Goal: Task Accomplishment & Management: Manage account settings

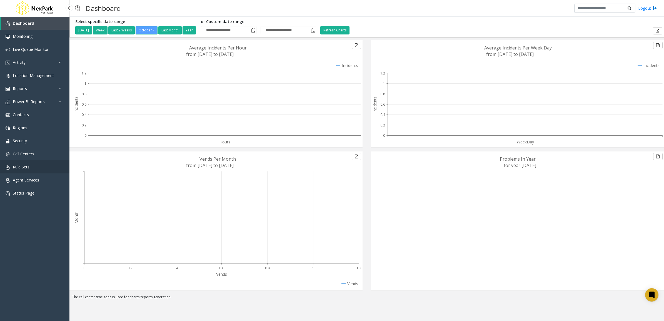
click at [38, 163] on link "Rule Sets" at bounding box center [35, 166] width 70 height 13
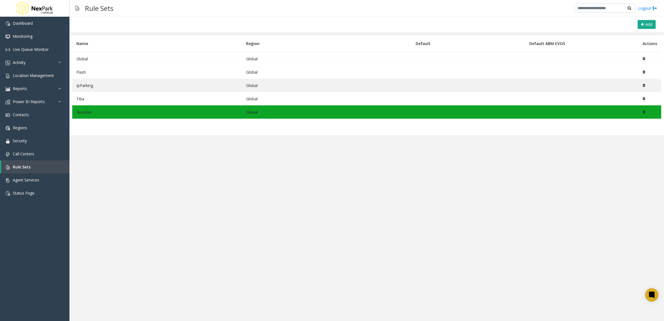
click at [115, 60] on td "Global" at bounding box center [157, 59] width 170 height 14
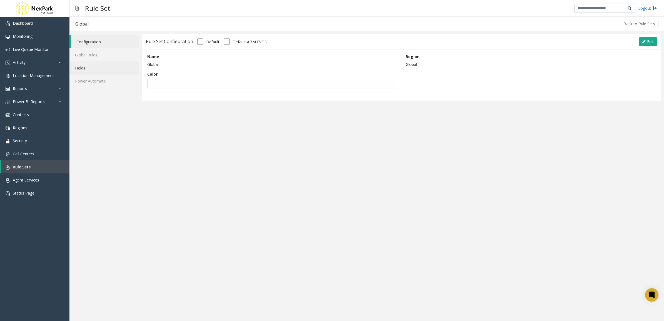
click at [116, 68] on link "Fields" at bounding box center [104, 67] width 69 height 13
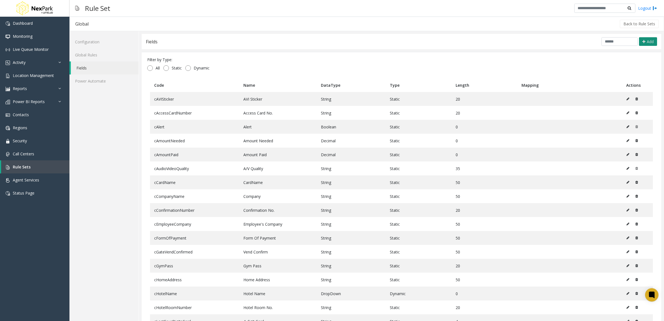
click at [643, 42] on icon at bounding box center [644, 41] width 3 height 4
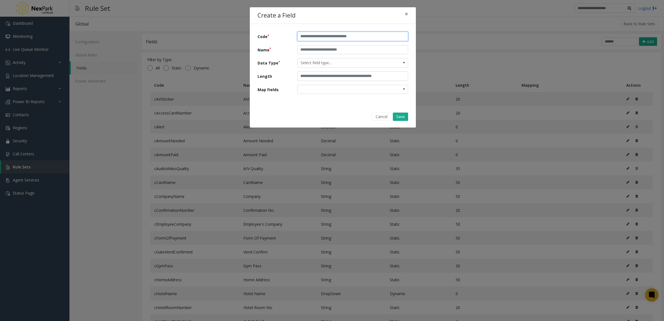
click at [367, 39] on input "text" at bounding box center [352, 36] width 111 height 9
type input "*"
type input "**********"
click at [401, 65] on span at bounding box center [404, 62] width 8 height 9
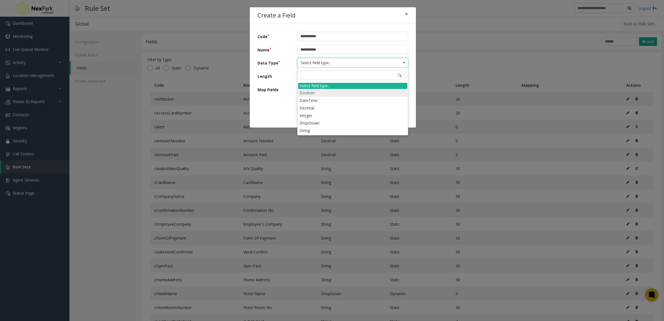
click at [319, 93] on li "Boolean" at bounding box center [352, 93] width 109 height 8
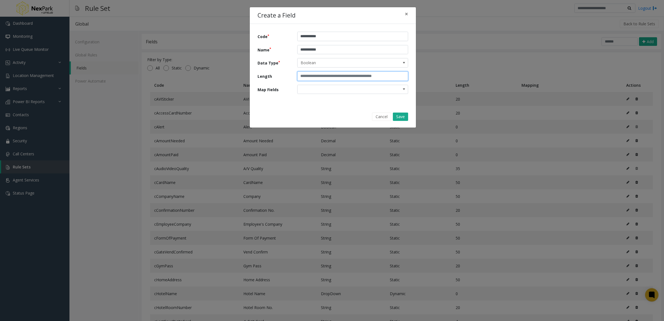
click at [333, 78] on input "text" at bounding box center [352, 75] width 111 height 9
click at [312, 75] on input "text" at bounding box center [352, 75] width 111 height 9
click at [306, 92] on span at bounding box center [342, 89] width 88 height 9
click at [368, 66] on span "Boolean" at bounding box center [342, 62] width 88 height 9
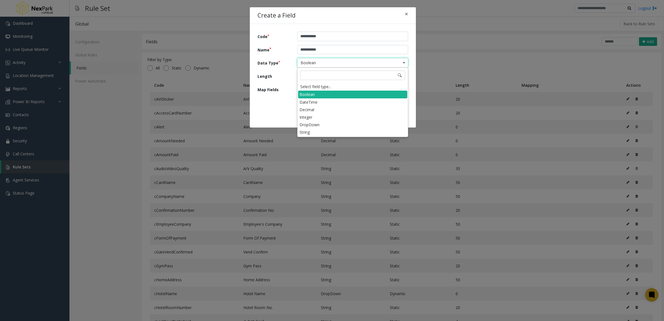
click at [287, 106] on div "**********" at bounding box center [333, 67] width 167 height 121
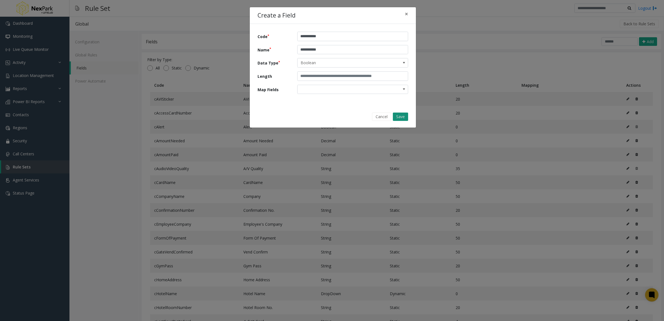
click at [401, 115] on button "Save" at bounding box center [400, 117] width 15 height 8
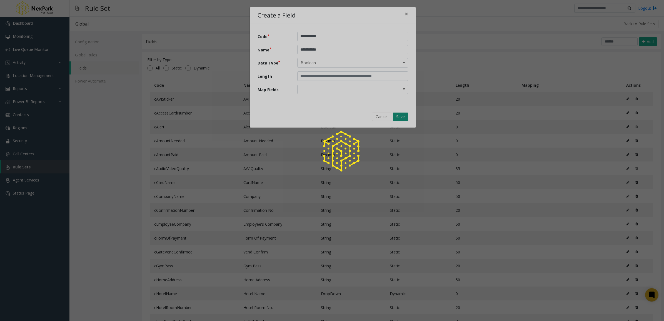
type input "*"
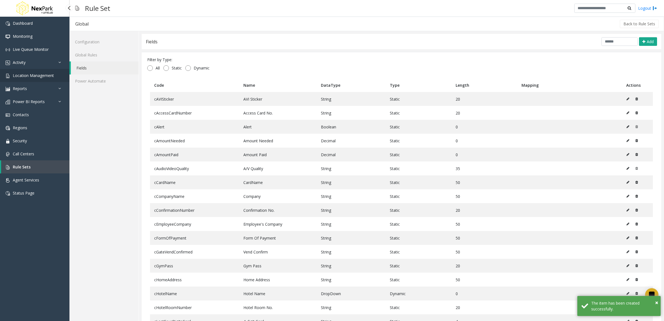
click at [49, 73] on span "Location Management" at bounding box center [33, 75] width 41 height 5
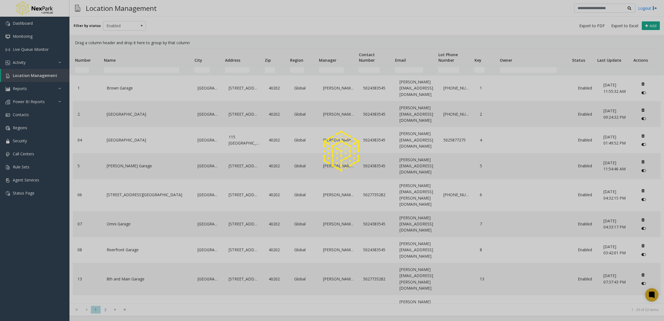
click at [121, 68] on div at bounding box center [332, 160] width 664 height 321
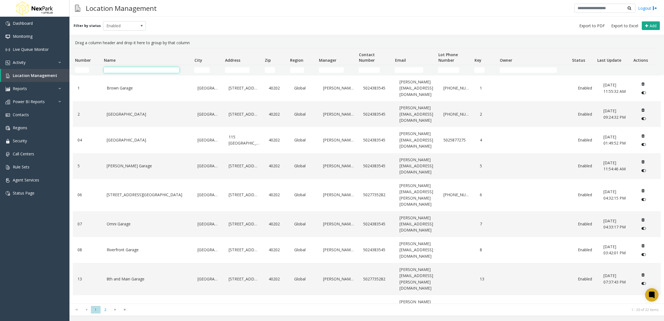
click at [121, 70] on input "Name Filter" at bounding box center [141, 70] width 75 height 6
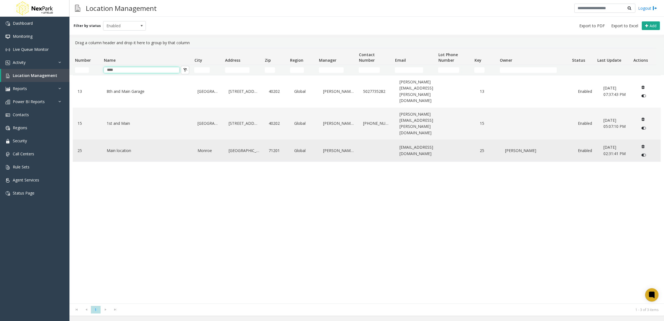
type input "****"
click at [135, 146] on link "Main location" at bounding box center [147, 150] width 85 height 9
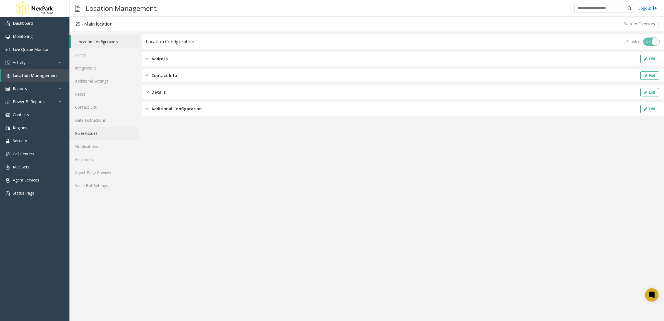
click at [91, 134] on link "Rules/Issues" at bounding box center [104, 133] width 69 height 13
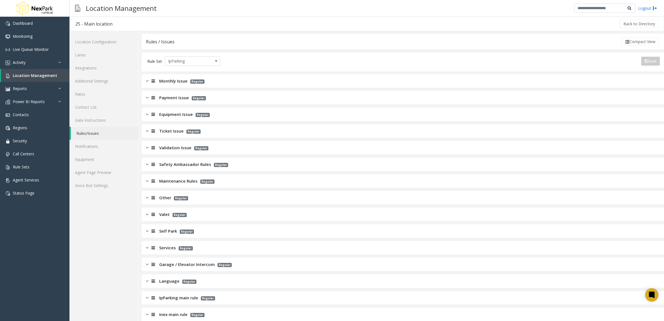
click at [214, 80] on div "Monthly Issue Regular" at bounding box center [403, 81] width 523 height 14
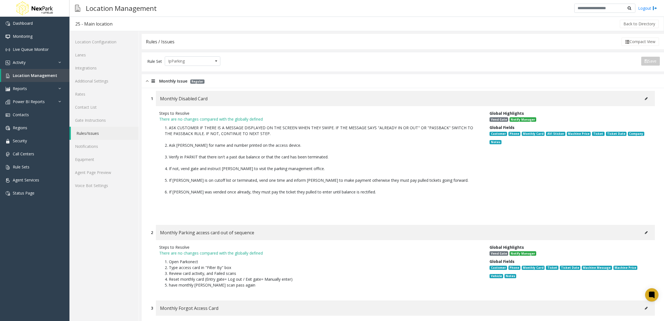
click at [642, 96] on button at bounding box center [646, 99] width 9 height 8
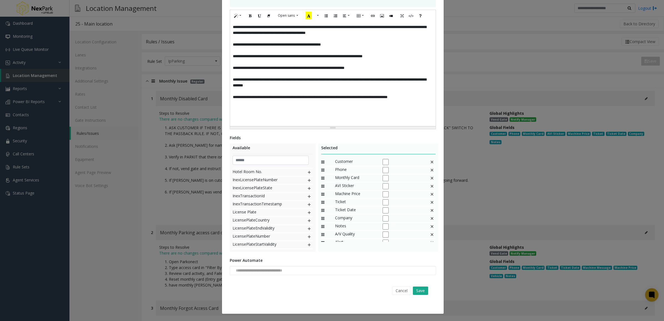
scroll to position [141, 0]
click at [266, 160] on input "text" at bounding box center [271, 160] width 76 height 9
type input "*"
type input "**"
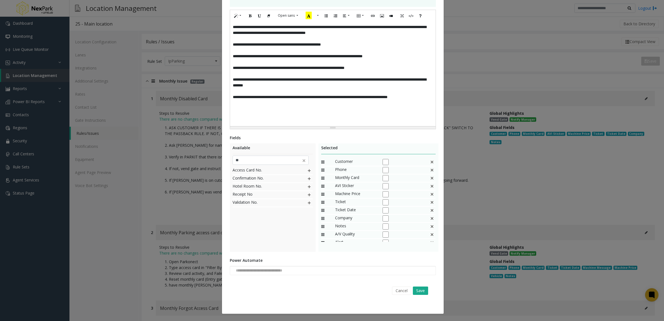
click at [468, 162] on div "**********" at bounding box center [332, 160] width 664 height 321
click at [399, 295] on button "Cancel" at bounding box center [401, 291] width 19 height 8
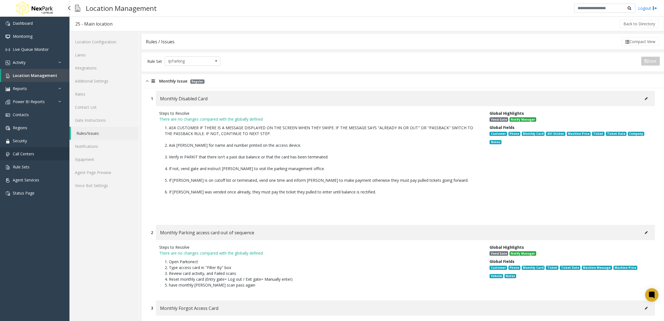
click at [29, 157] on link "Call Centers" at bounding box center [35, 153] width 70 height 13
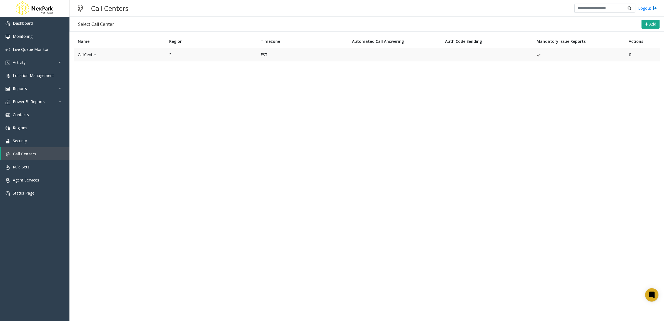
click at [108, 56] on td "CallCenter" at bounding box center [119, 54] width 91 height 13
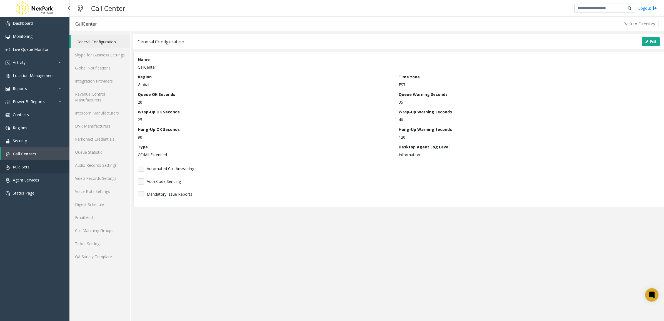
click at [32, 165] on link "Rule Sets" at bounding box center [35, 166] width 70 height 13
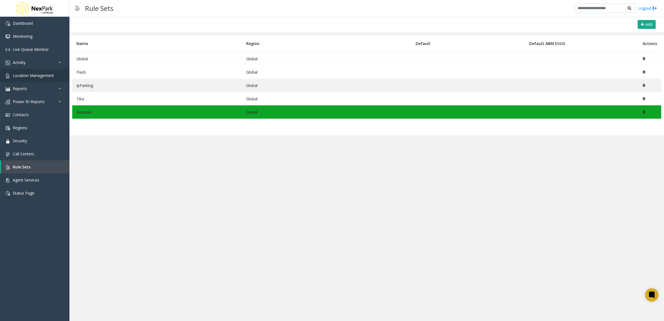
drag, startPoint x: 106, startPoint y: 57, endPoint x: 66, endPoint y: 76, distance: 44.3
click at [115, 57] on td "Global" at bounding box center [157, 59] width 170 height 14
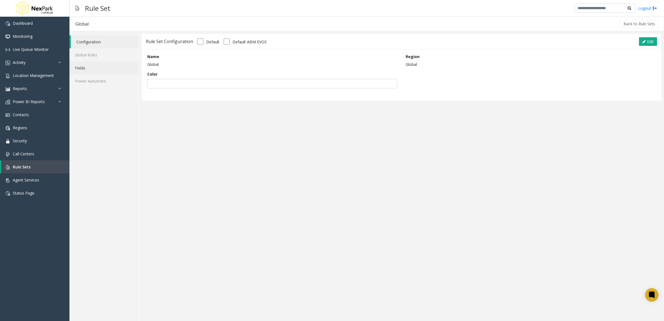
click at [94, 65] on link "Fields" at bounding box center [104, 67] width 69 height 13
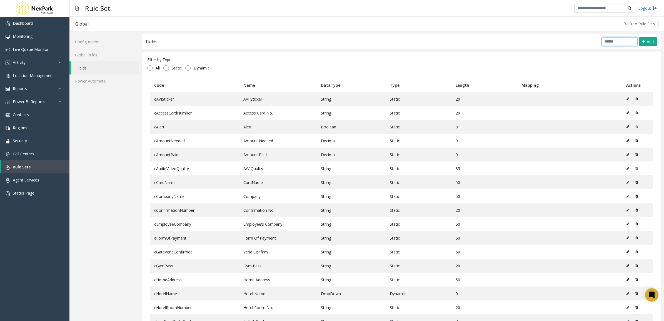
click at [609, 40] on input "text" at bounding box center [620, 41] width 36 height 9
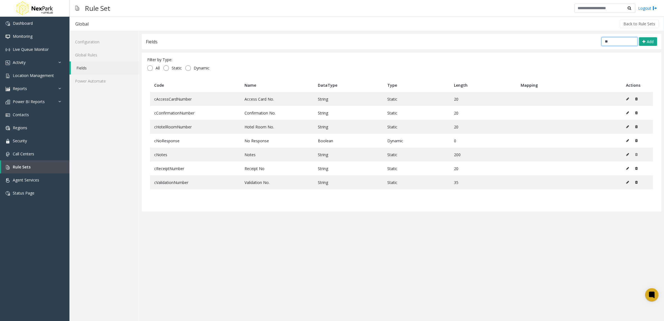
type input "*"
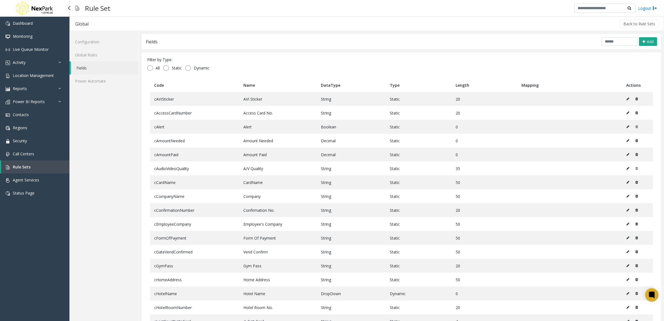
click at [31, 166] on link "Rule Sets" at bounding box center [35, 166] width 68 height 13
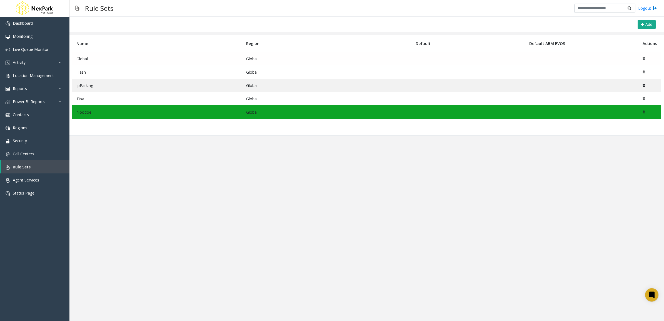
click at [340, 261] on div "Add Name Region Default Default ABM EVOS Actions Global Global Flash Global IpP…" at bounding box center [367, 169] width 595 height 304
click at [132, 59] on td "Global" at bounding box center [157, 59] width 170 height 14
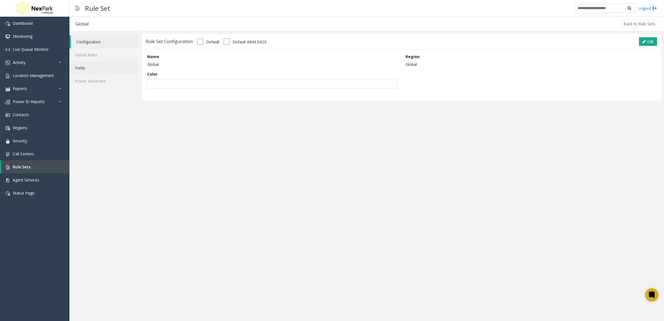
click at [96, 68] on link "Fields" at bounding box center [104, 67] width 69 height 13
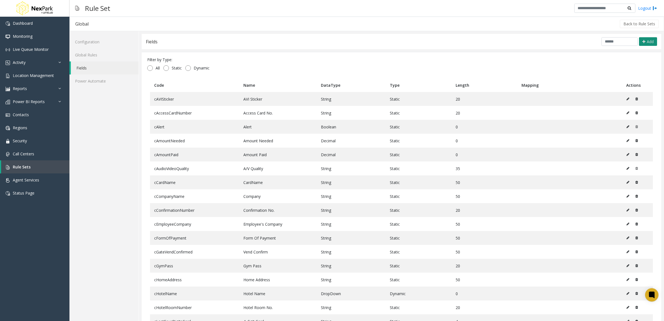
click at [645, 46] on button "Add" at bounding box center [648, 41] width 18 height 9
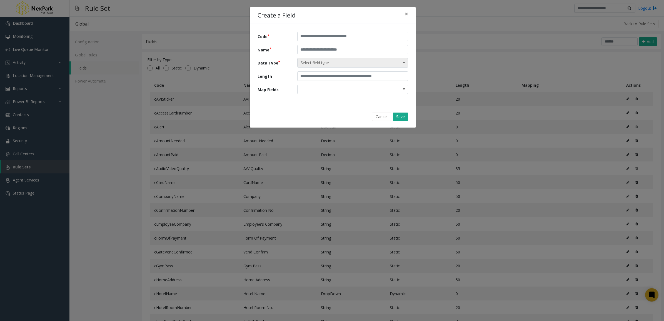
click at [401, 63] on span at bounding box center [404, 62] width 8 height 9
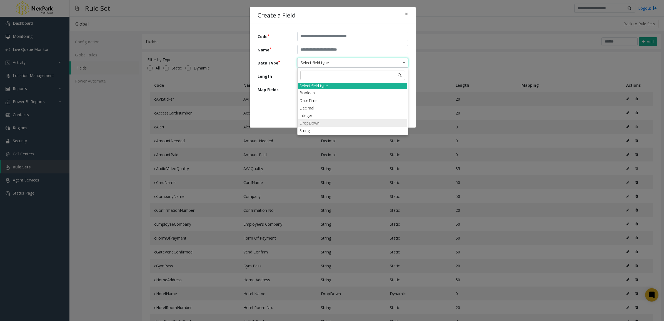
click at [323, 125] on li "DropDown" at bounding box center [352, 123] width 109 height 8
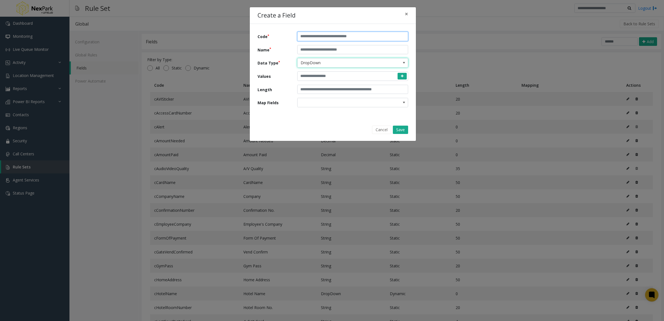
click at [326, 35] on input "text" at bounding box center [352, 36] width 111 height 9
type input "*"
type input "*********"
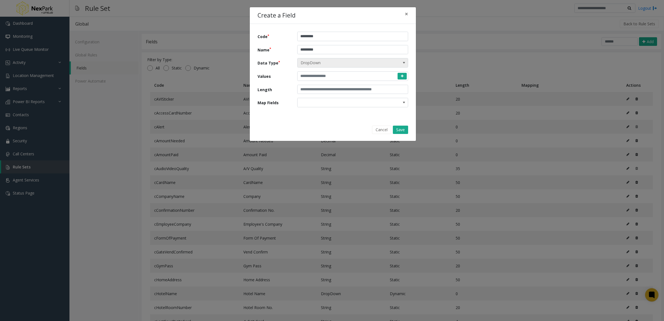
click at [404, 64] on span at bounding box center [404, 63] width 4 height 4
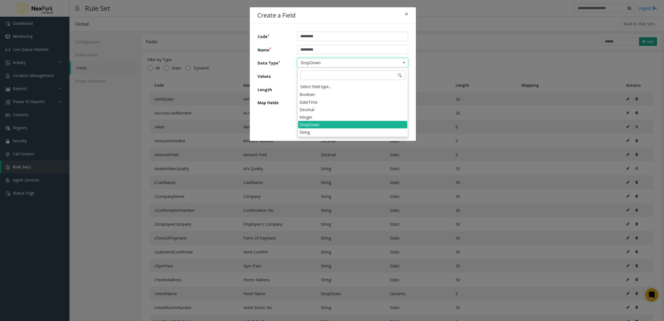
click at [271, 115] on div "Code ********* Name ********* Data Type DropDown Values Length Map Fields" at bounding box center [333, 71] width 166 height 95
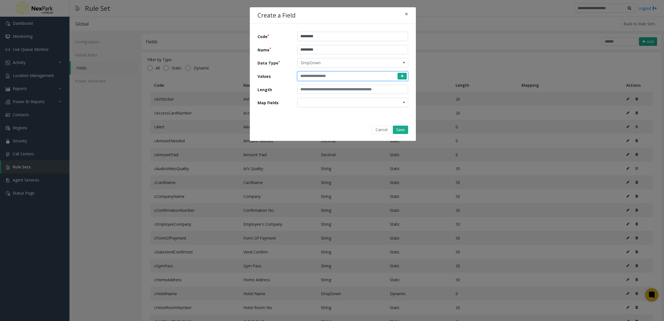
click at [328, 80] on input at bounding box center [352, 75] width 111 height 9
click at [402, 72] on input "****" at bounding box center [352, 75] width 111 height 9
type input "****"
click at [401, 74] on span at bounding box center [402, 76] width 9 height 7
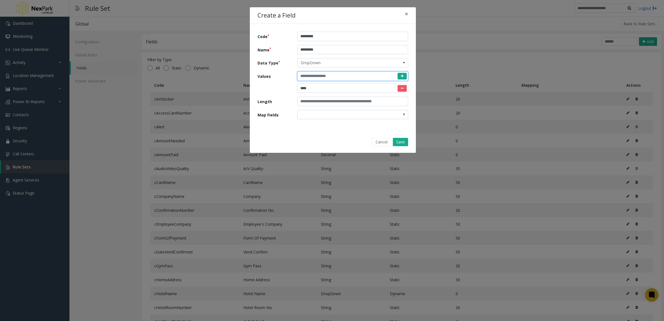
click at [335, 77] on input at bounding box center [352, 75] width 111 height 9
type input "*"
type input "*****"
click at [404, 77] on span at bounding box center [402, 76] width 9 height 7
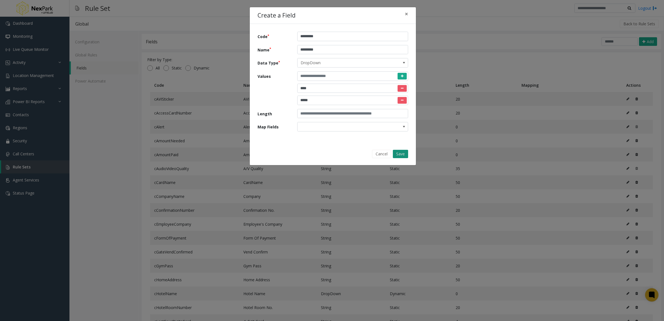
click at [403, 152] on button "Save" at bounding box center [400, 154] width 15 height 8
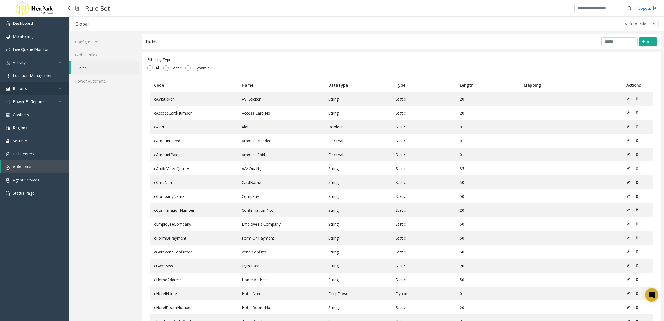
click at [51, 88] on link "Reports" at bounding box center [35, 88] width 70 height 13
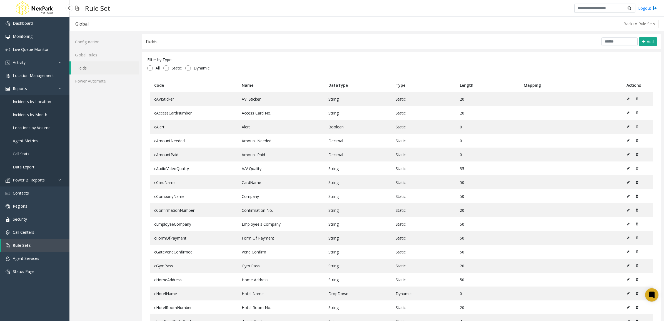
click at [39, 178] on span "Power BI Reports" at bounding box center [29, 179] width 32 height 5
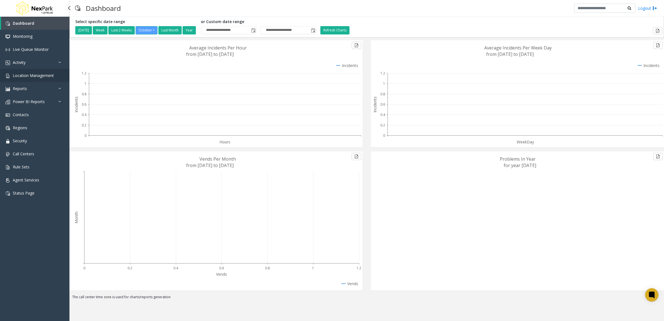
click at [23, 76] on span "Location Management" at bounding box center [33, 75] width 41 height 5
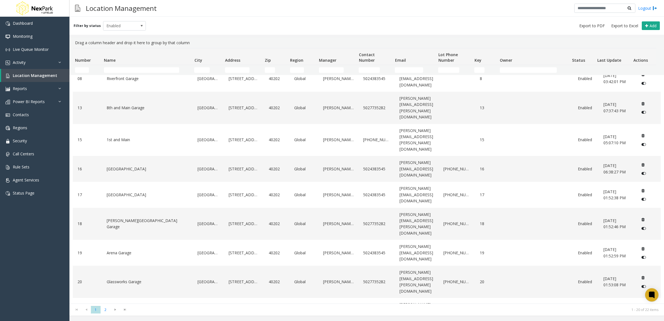
scroll to position [174, 0]
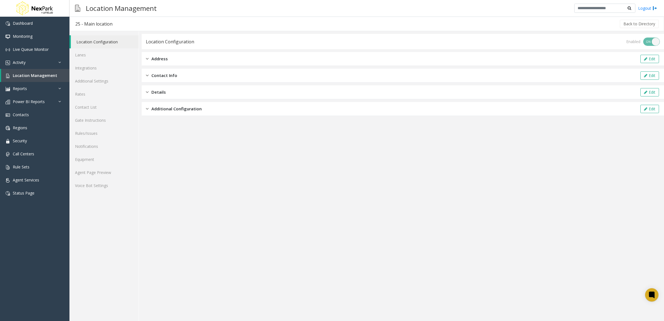
click at [149, 111] on div "Additional Configuration" at bounding box center [174, 109] width 56 height 6
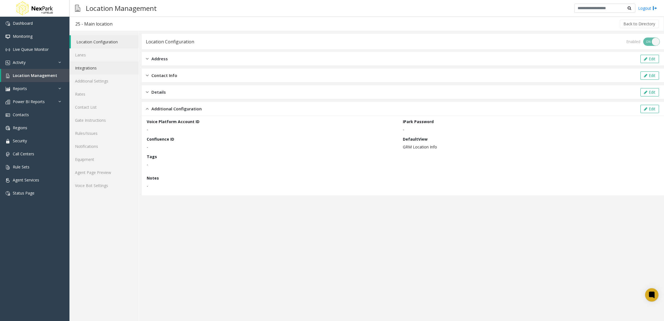
click at [106, 68] on link "Integrations" at bounding box center [104, 67] width 69 height 13
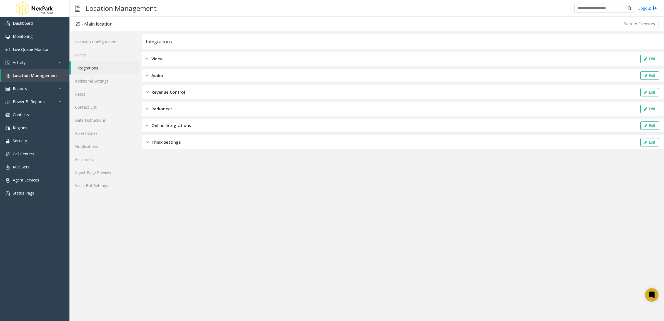
click at [194, 124] on div "Online Integrations Edit" at bounding box center [403, 126] width 523 height 14
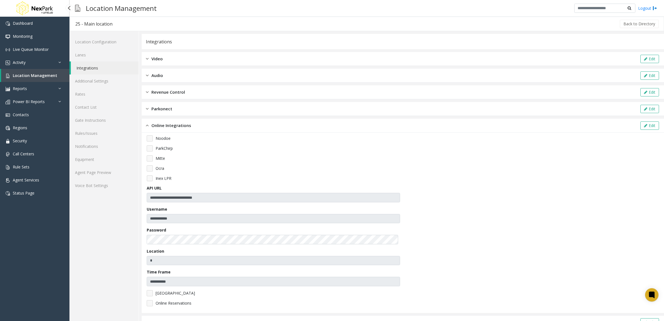
click at [53, 73] on span "Location Management" at bounding box center [35, 75] width 44 height 5
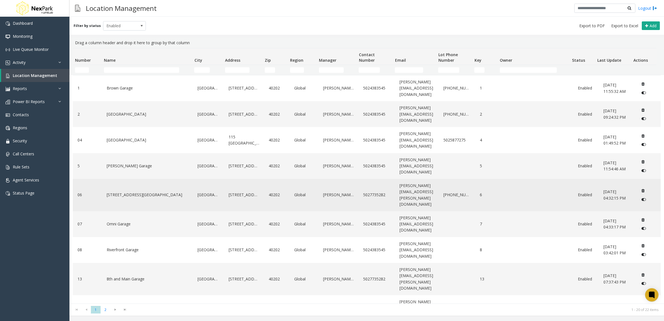
click at [138, 190] on link "[STREET_ADDRESS][GEOGRAPHIC_DATA]" at bounding box center [147, 194] width 85 height 9
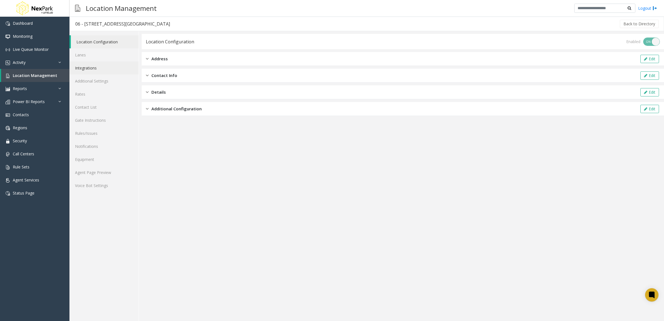
click at [103, 68] on link "Integrations" at bounding box center [104, 67] width 69 height 13
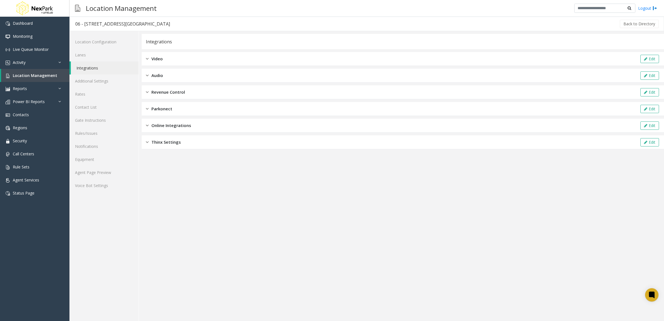
click at [183, 124] on span "Online Integrations" at bounding box center [172, 125] width 40 height 6
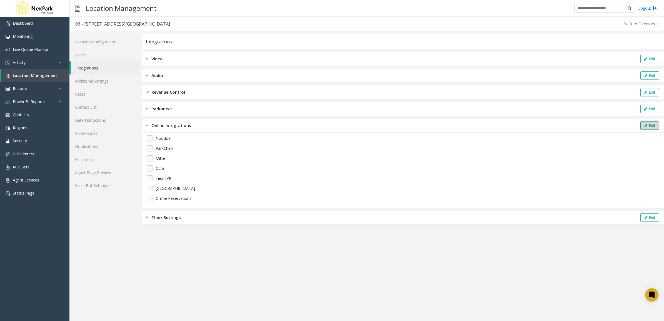
click at [641, 124] on button "Edit" at bounding box center [650, 125] width 19 height 8
click at [153, 149] on div "ParkChirp" at bounding box center [403, 148] width 513 height 6
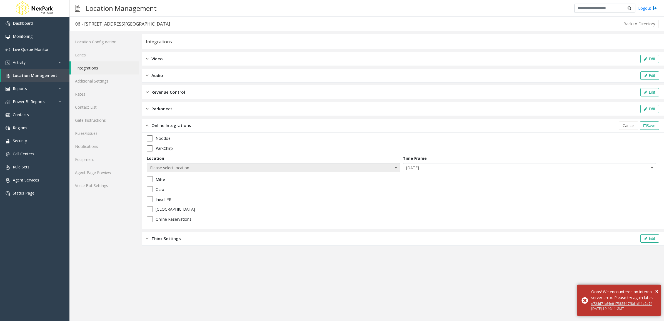
click at [252, 167] on span "Please select location..." at bounding box center [248, 167] width 202 height 9
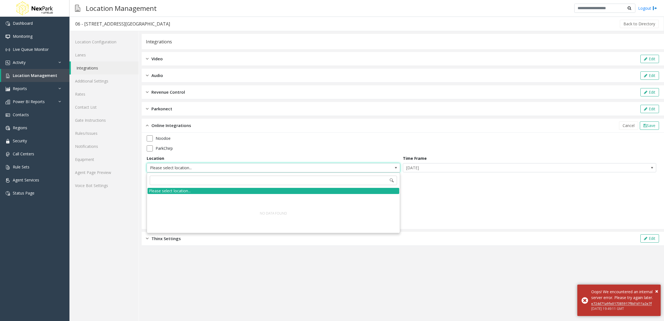
drag, startPoint x: 438, startPoint y: 210, endPoint x: 440, endPoint y: 203, distance: 7.5
click at [438, 208] on div "Paris" at bounding box center [403, 209] width 513 height 6
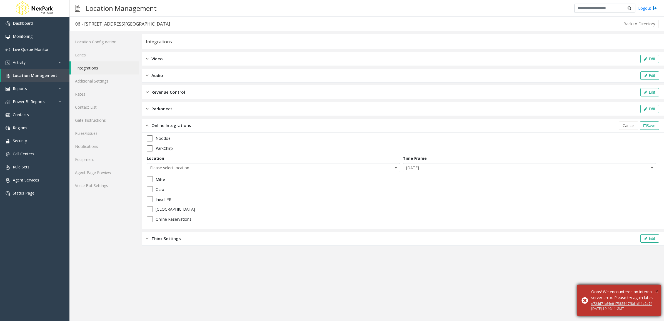
drag, startPoint x: 658, startPoint y: 284, endPoint x: 655, endPoint y: 286, distance: 3.4
click at [658, 287] on span "×" at bounding box center [657, 291] width 3 height 8
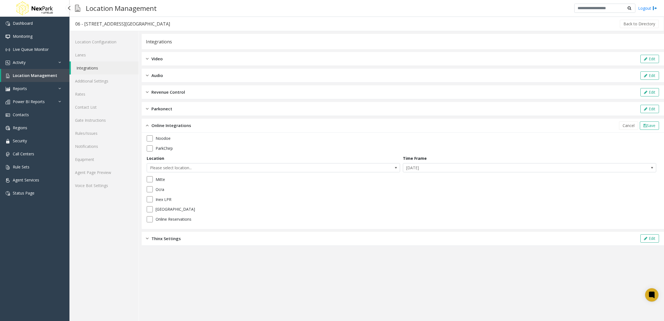
click at [40, 76] on span "Location Management" at bounding box center [35, 75] width 44 height 5
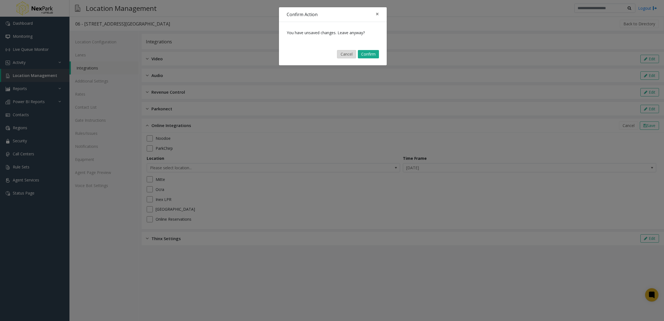
click at [343, 54] on button "Cancel" at bounding box center [346, 54] width 19 height 8
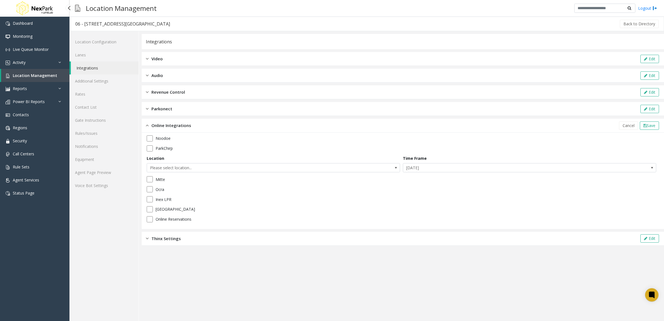
click at [29, 77] on span "Location Management" at bounding box center [35, 75] width 44 height 5
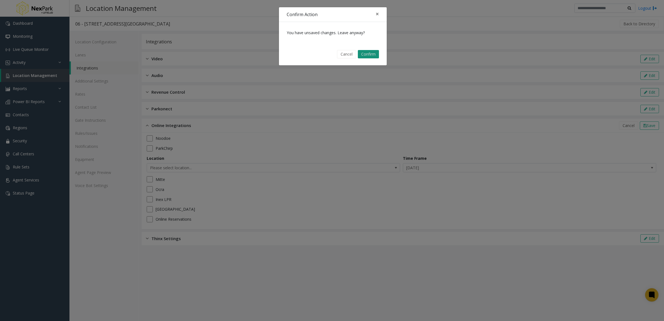
click at [363, 52] on button "Confirm" at bounding box center [368, 54] width 21 height 8
